Goal: Task Accomplishment & Management: Use online tool/utility

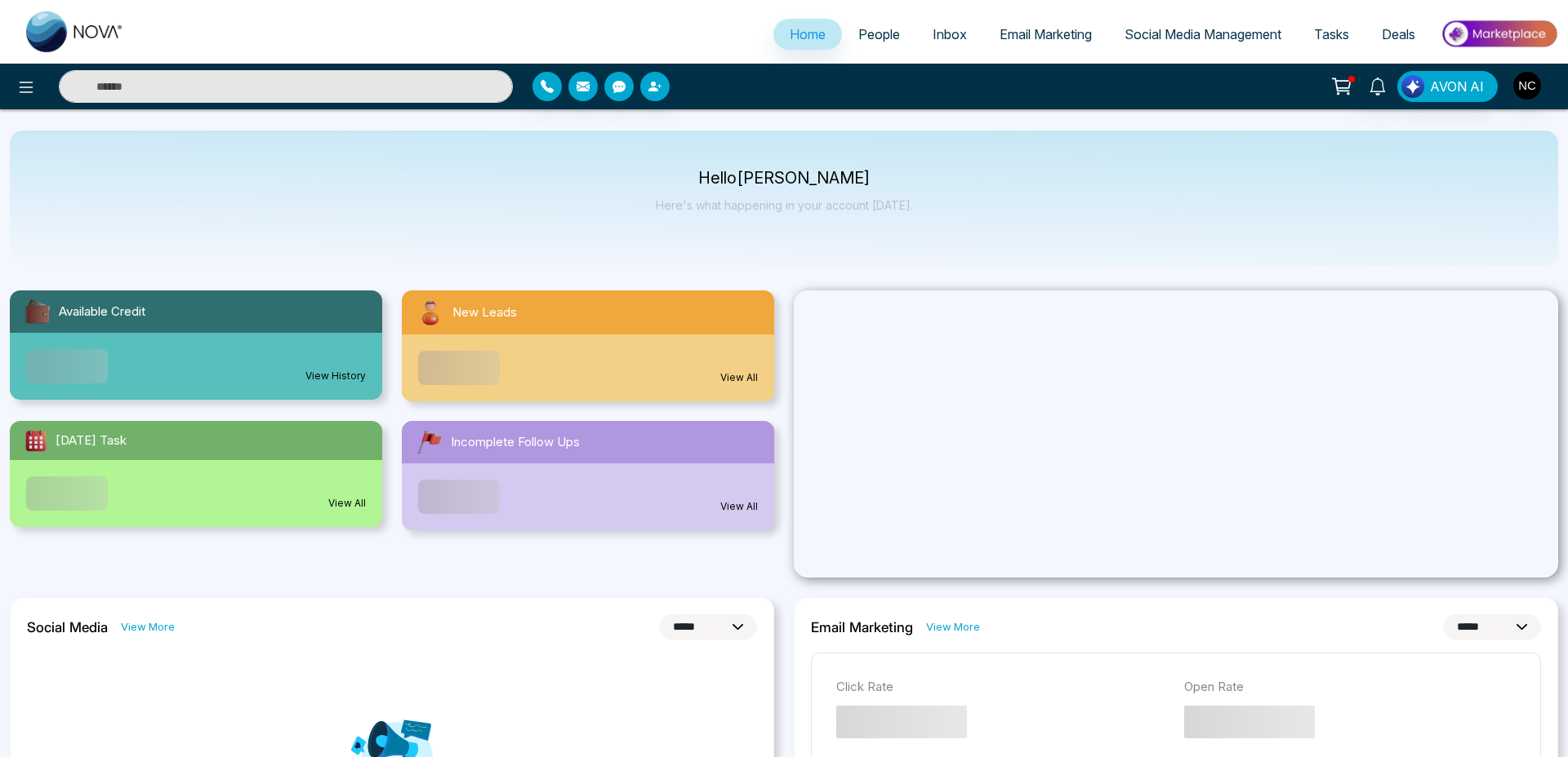
select select "*"
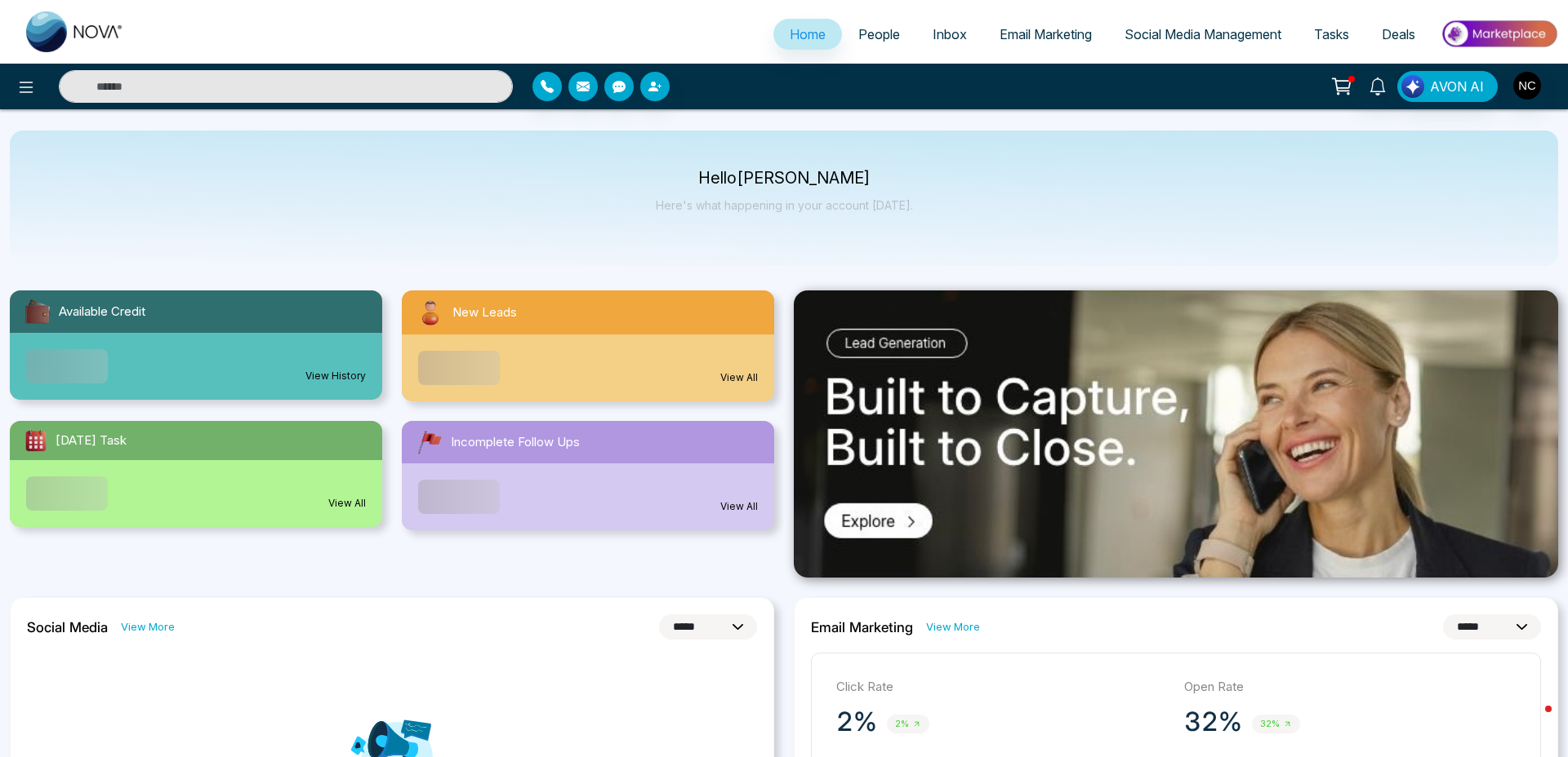
click at [1066, 29] on span "Email Marketing" at bounding box center [1045, 34] width 92 height 17
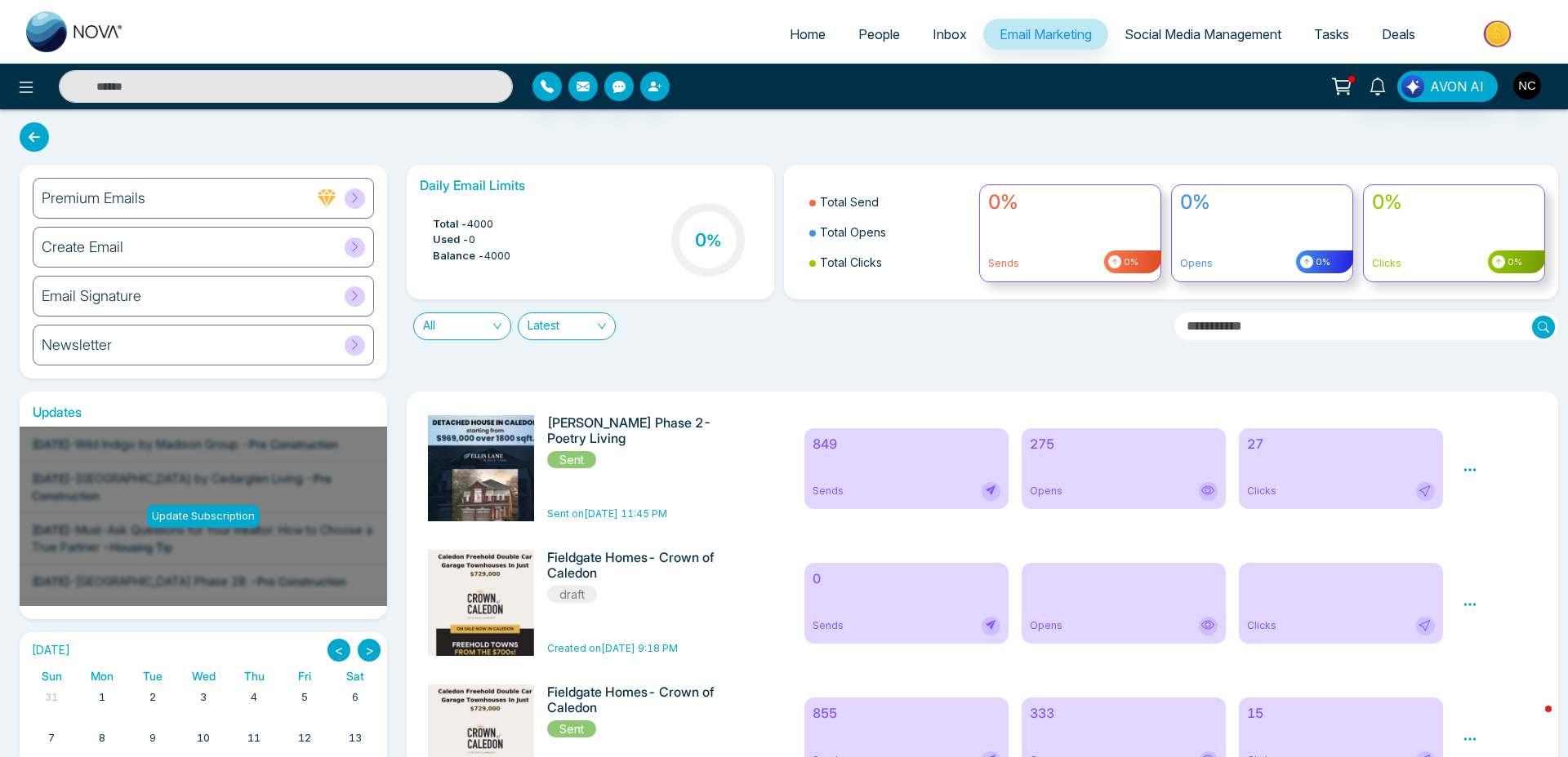
click at [1473, 469] on icon at bounding box center [1470, 469] width 15 height 15
click at [1488, 517] on link "Analytics" at bounding box center [1499, 517] width 47 height 14
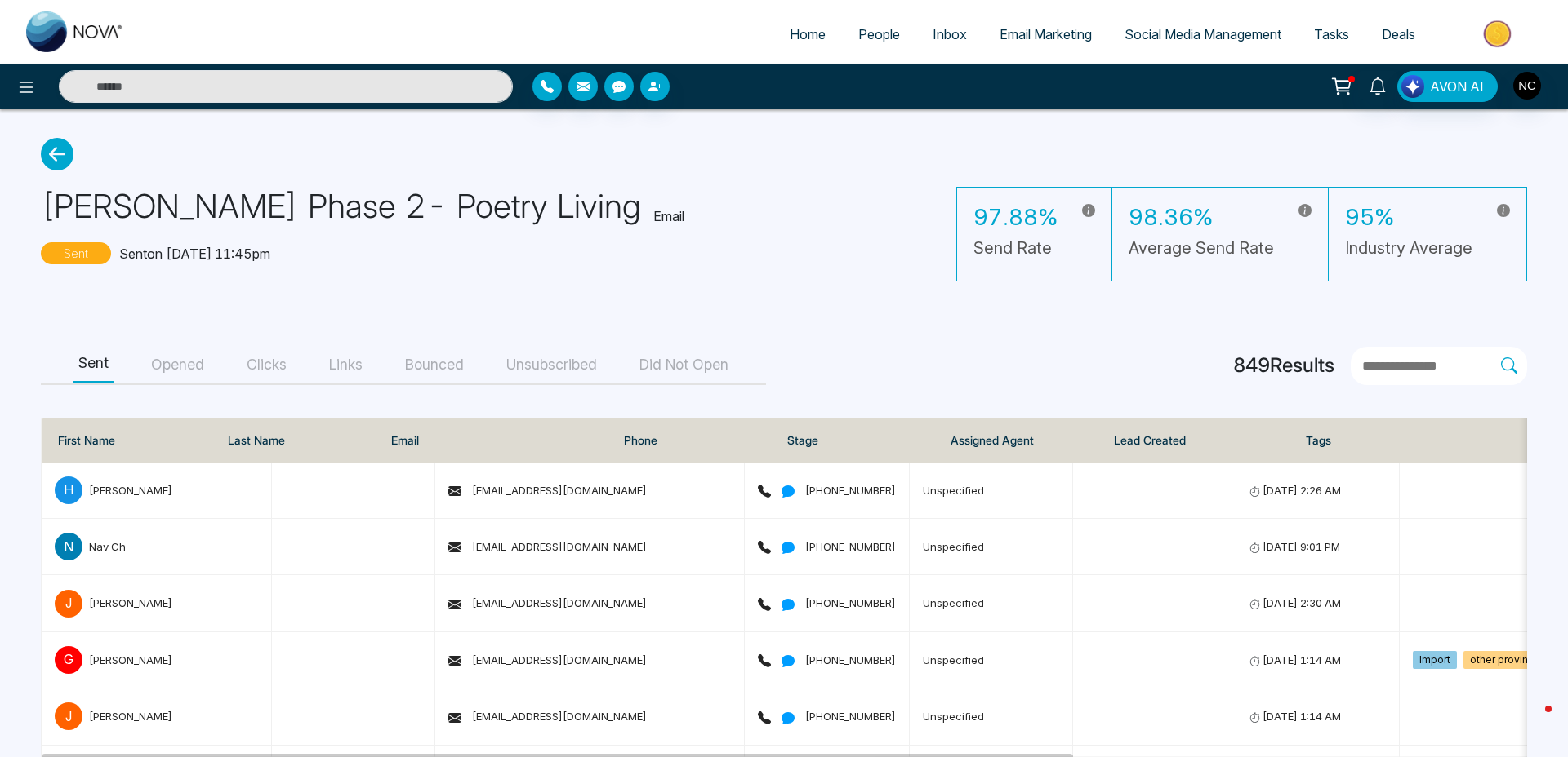
click at [455, 368] on button "Bounced" at bounding box center [434, 364] width 69 height 36
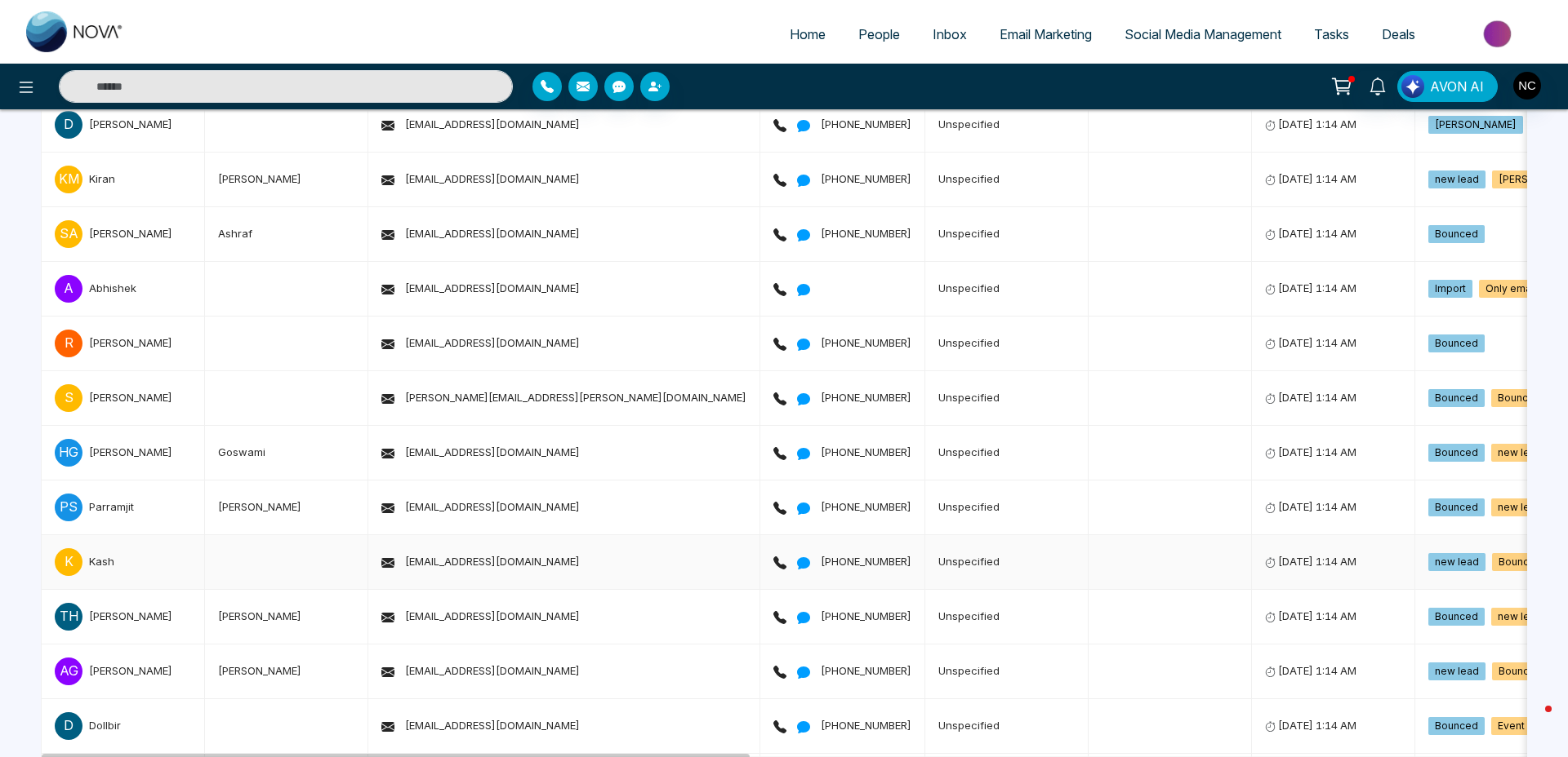
scroll to position [718, 0]
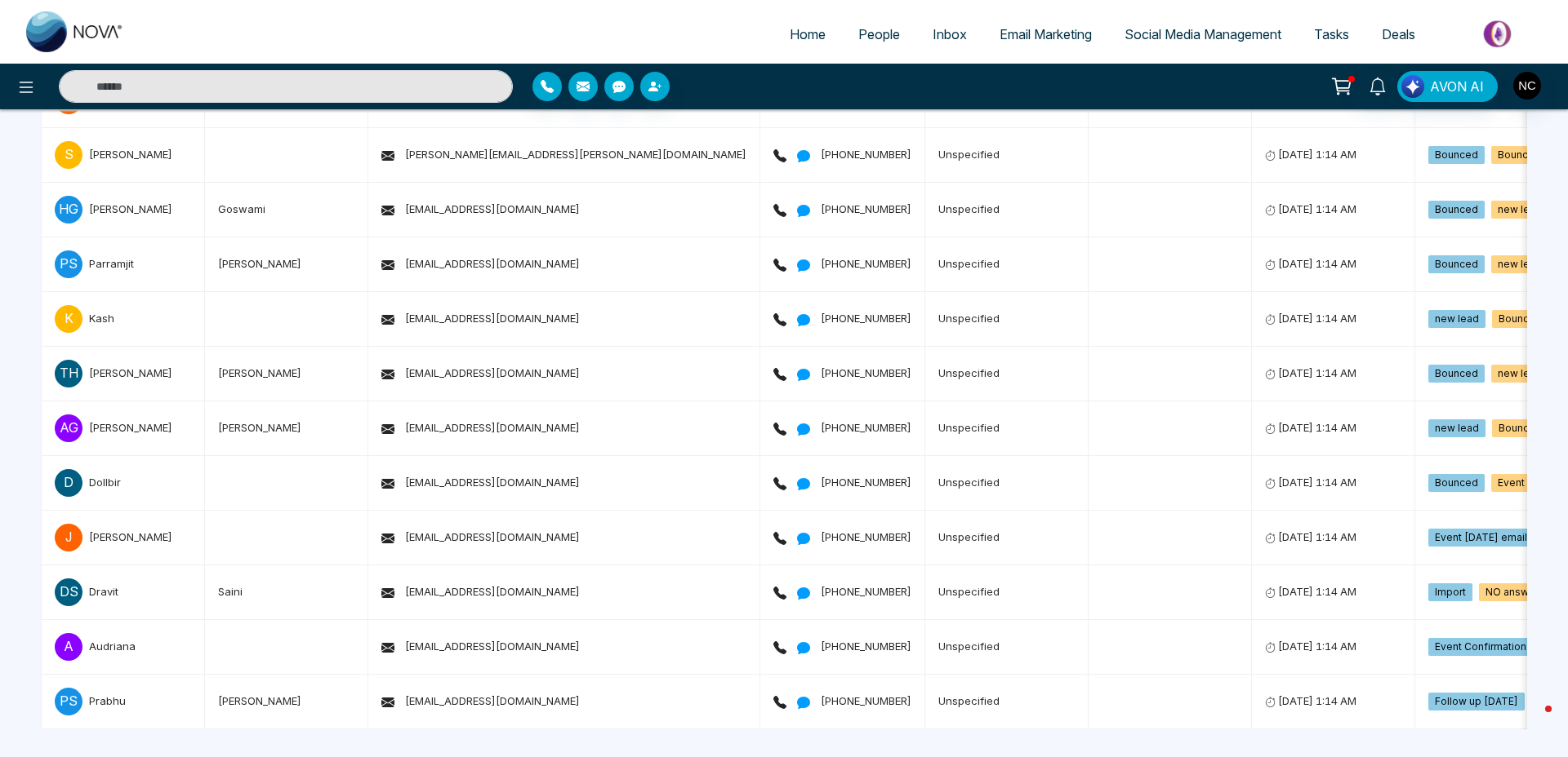
click at [1047, 42] on link "Email Marketing" at bounding box center [1045, 34] width 125 height 31
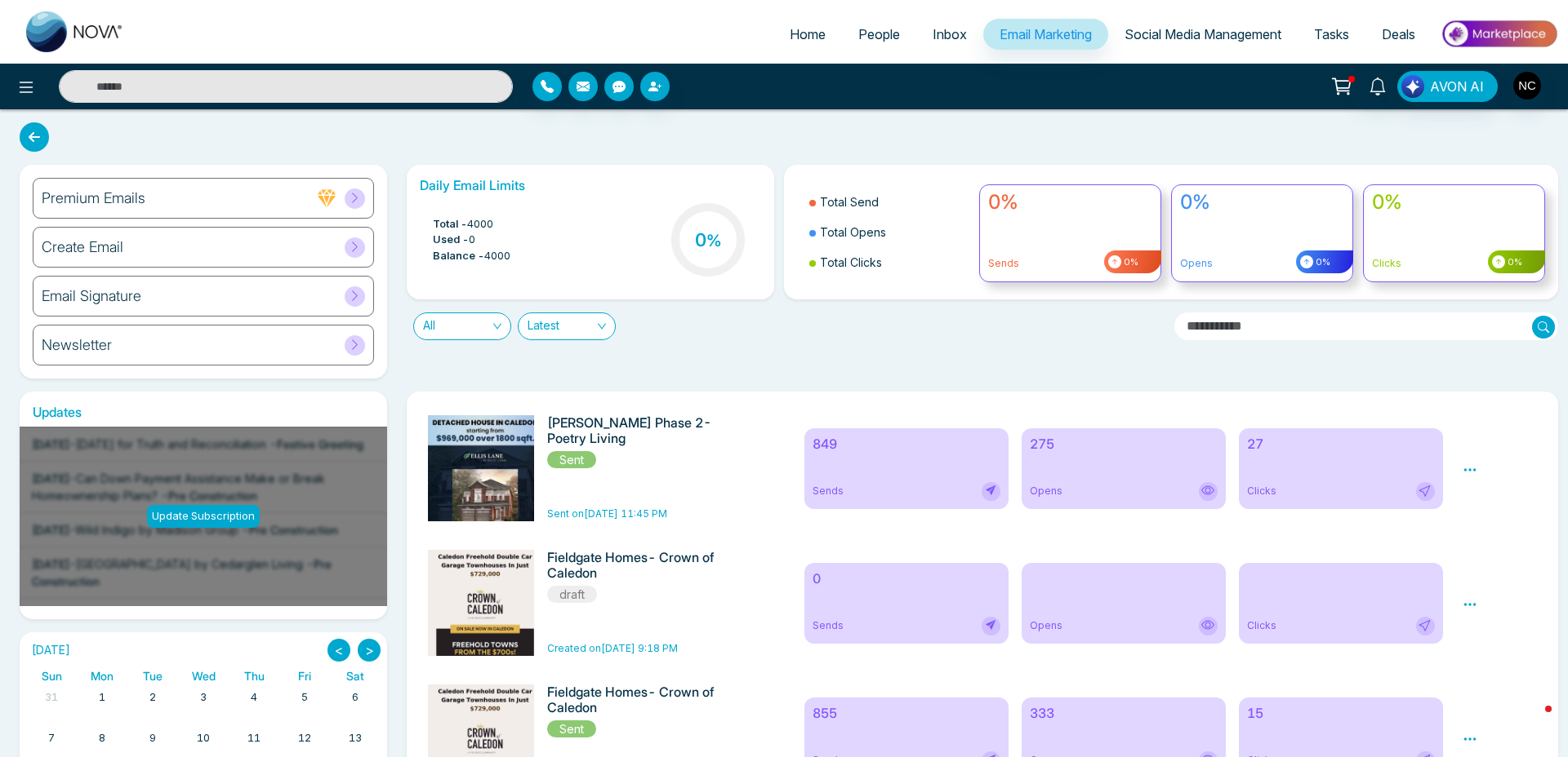
click at [1479, 466] on div "Preview Analytics Delete" at bounding box center [1500, 468] width 94 height 106
click at [1464, 473] on icon at bounding box center [1470, 469] width 15 height 15
click at [1498, 522] on link "Analytics" at bounding box center [1499, 517] width 47 height 14
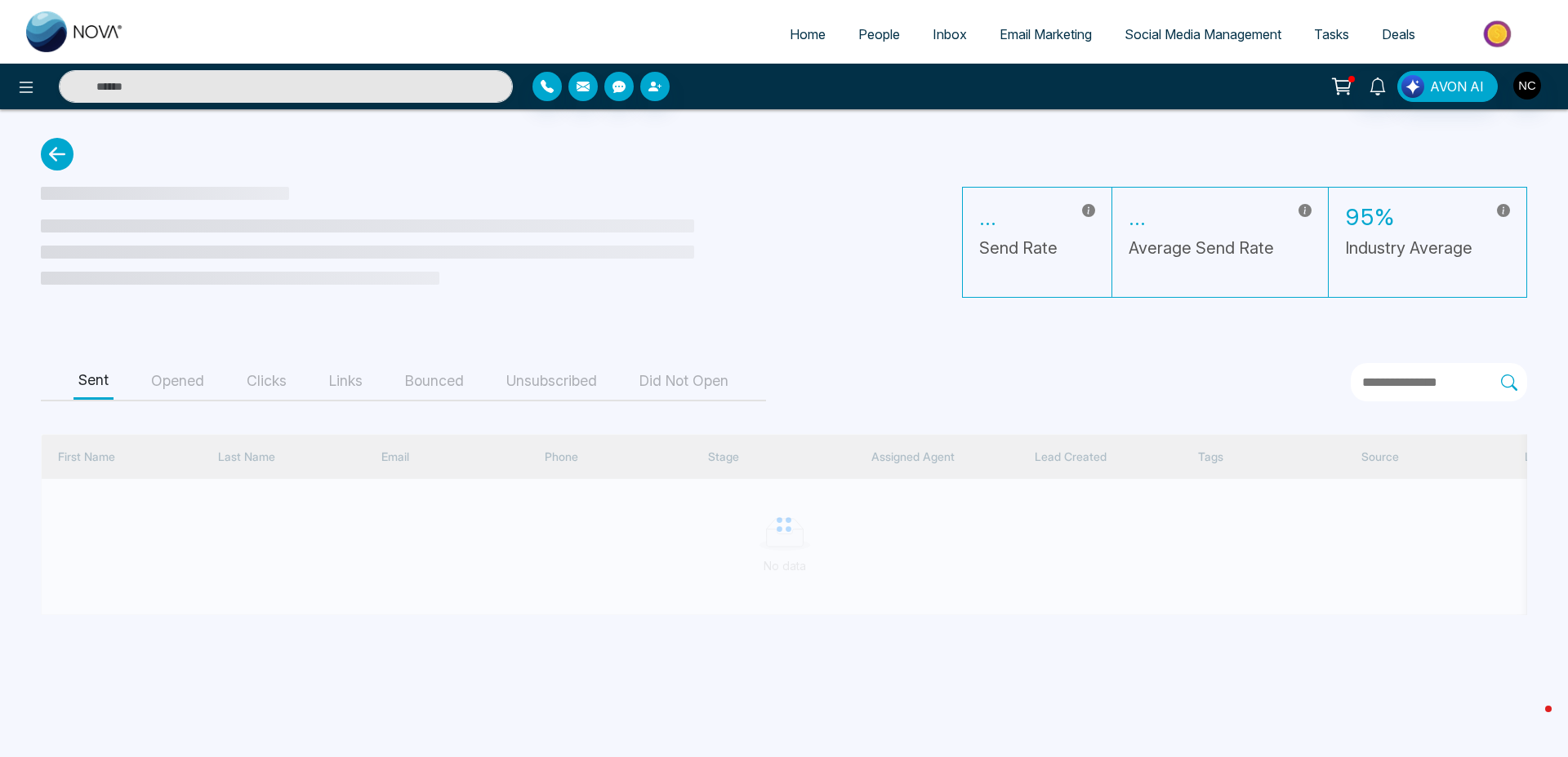
click at [443, 386] on button "Bounced" at bounding box center [434, 381] width 69 height 36
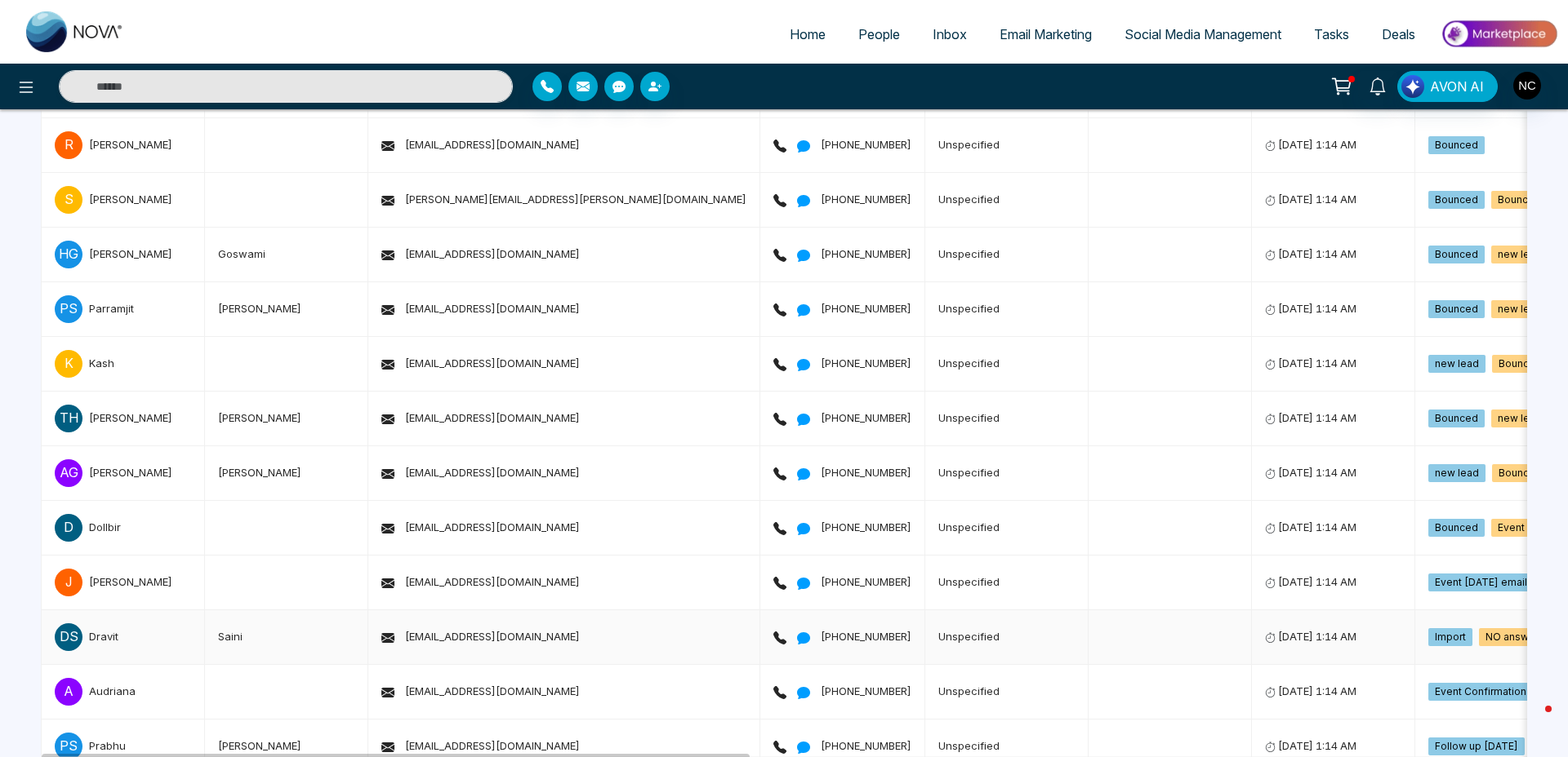
scroll to position [670, 0]
